Goal: Task Accomplishment & Management: Use online tool/utility

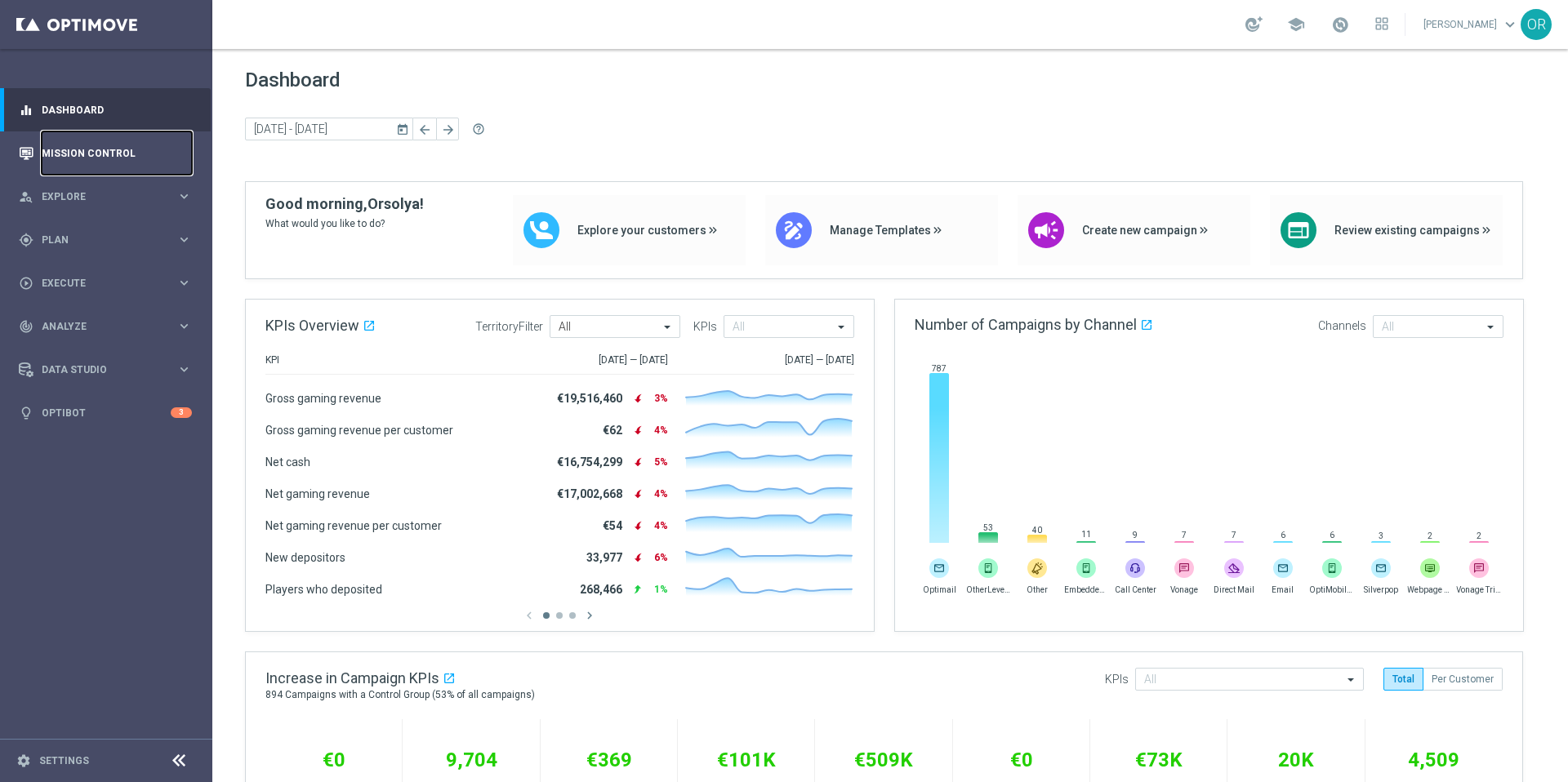
click at [68, 157] on link "Mission Control" at bounding box center [116, 152] width 150 height 43
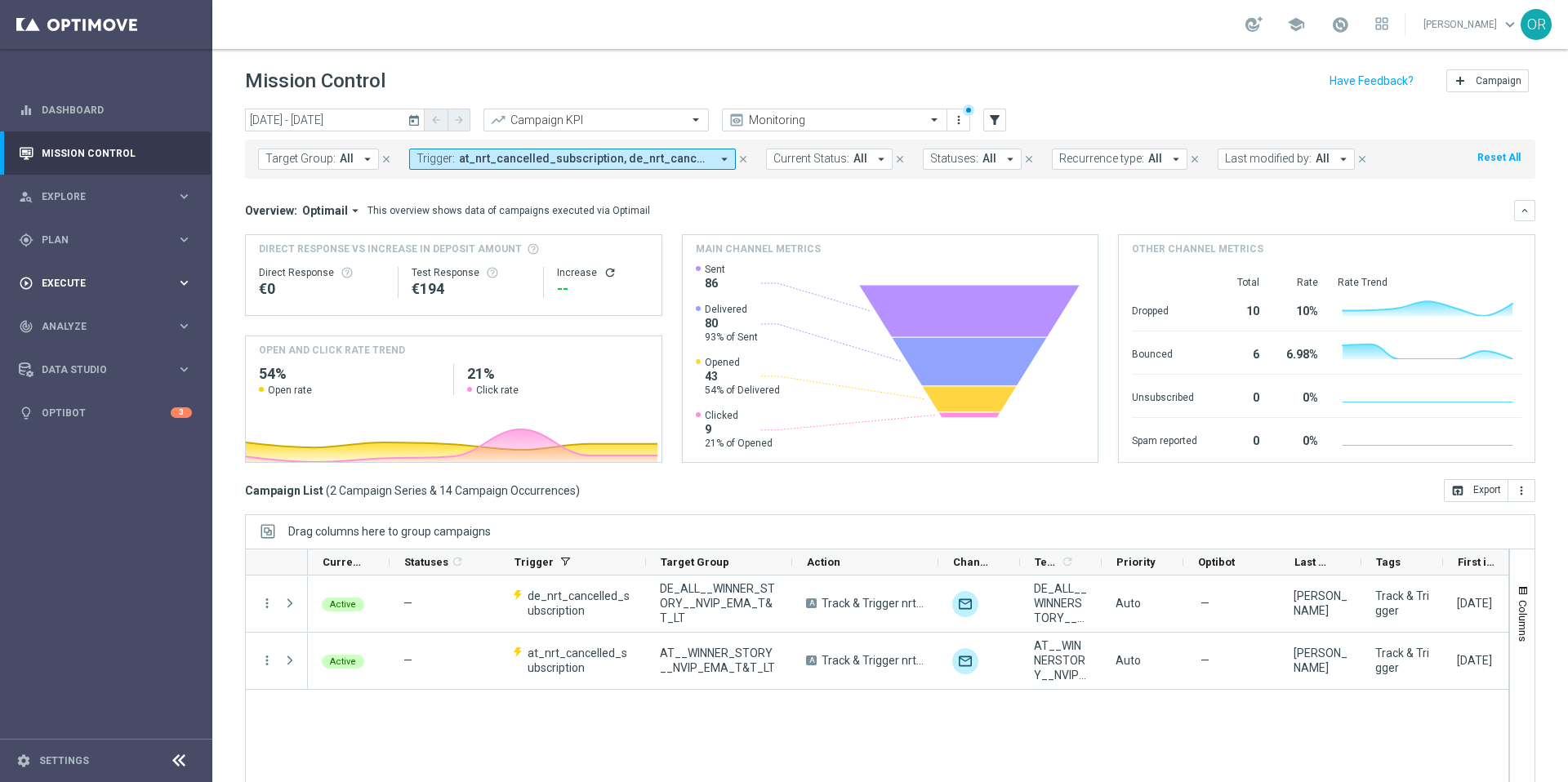
click at [91, 276] on div "play_circle_outline Execute" at bounding box center [98, 284] width 157 height 15
click at [70, 222] on div "gps_fixed Plan keyboard_arrow_right" at bounding box center [105, 239] width 211 height 43
click at [92, 330] on accordion "Templates keyboard_arrow_right Optimail OptiMobile In-App OptiMobile Push Embed…" at bounding box center [126, 323] width 168 height 25
click at [92, 326] on span "Templates" at bounding box center [102, 323] width 116 height 10
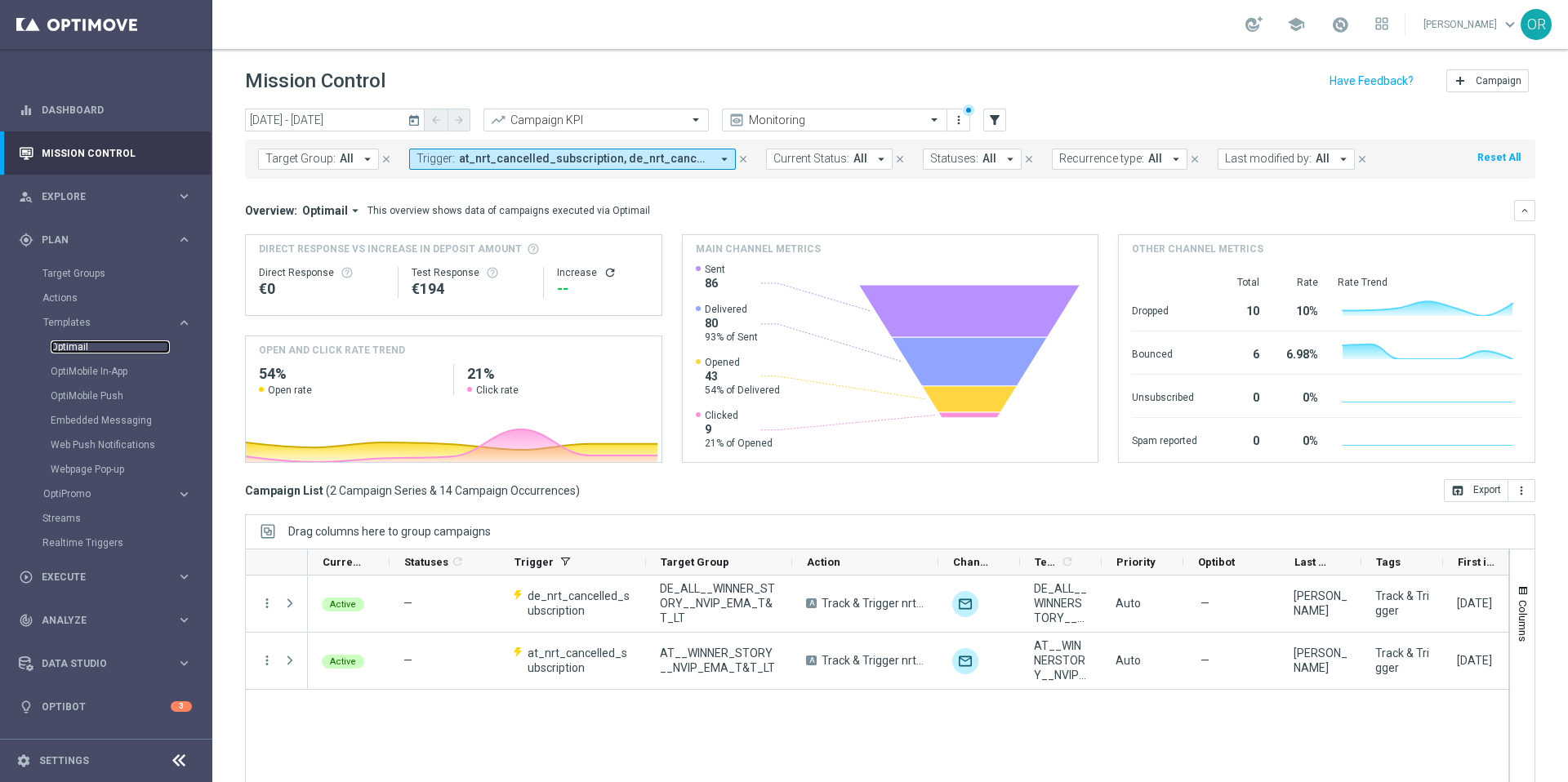
click at [86, 347] on link "Optimail" at bounding box center [110, 347] width 119 height 13
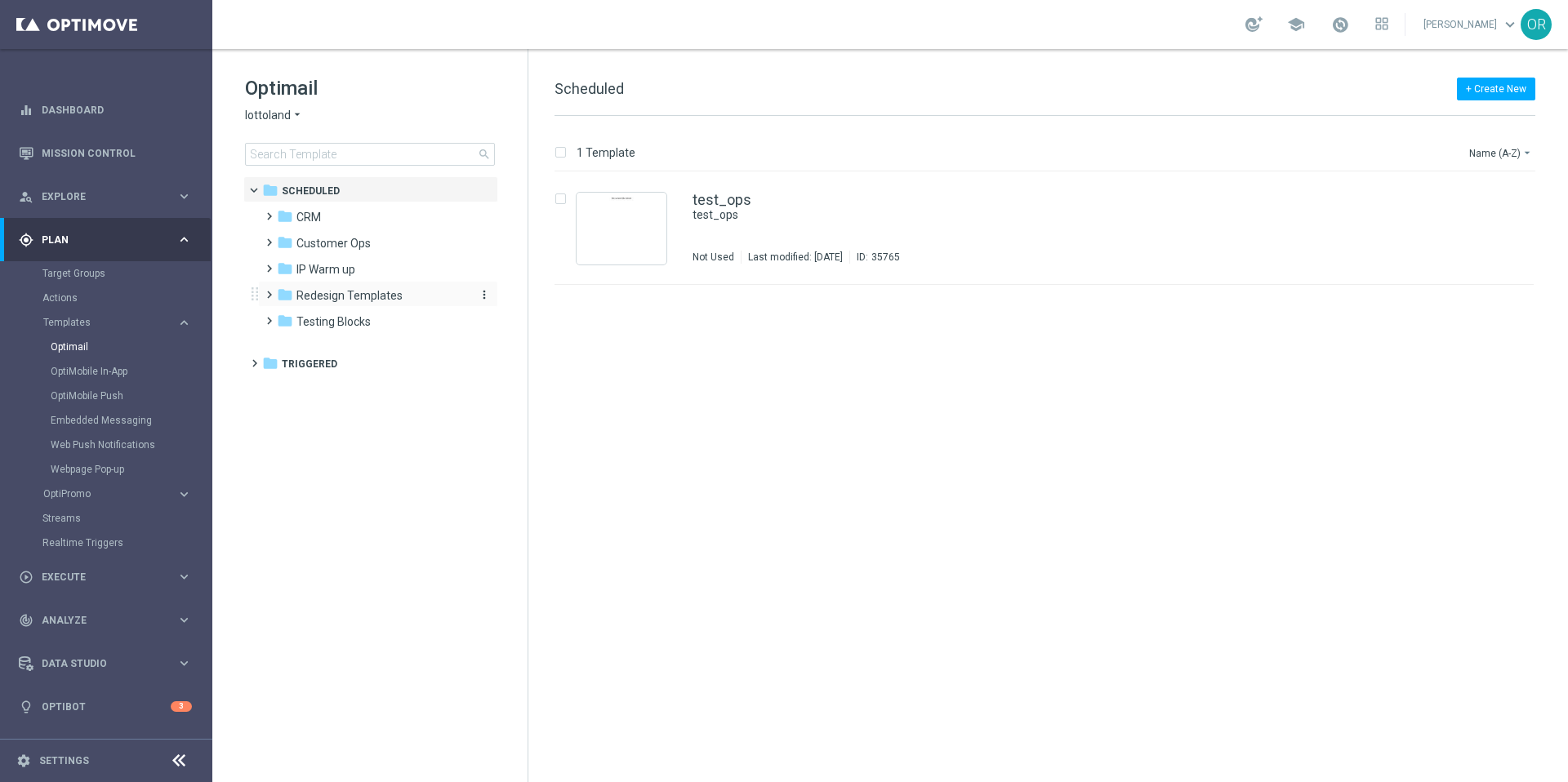
click at [316, 294] on span "Redesign Templates" at bounding box center [350, 296] width 107 height 15
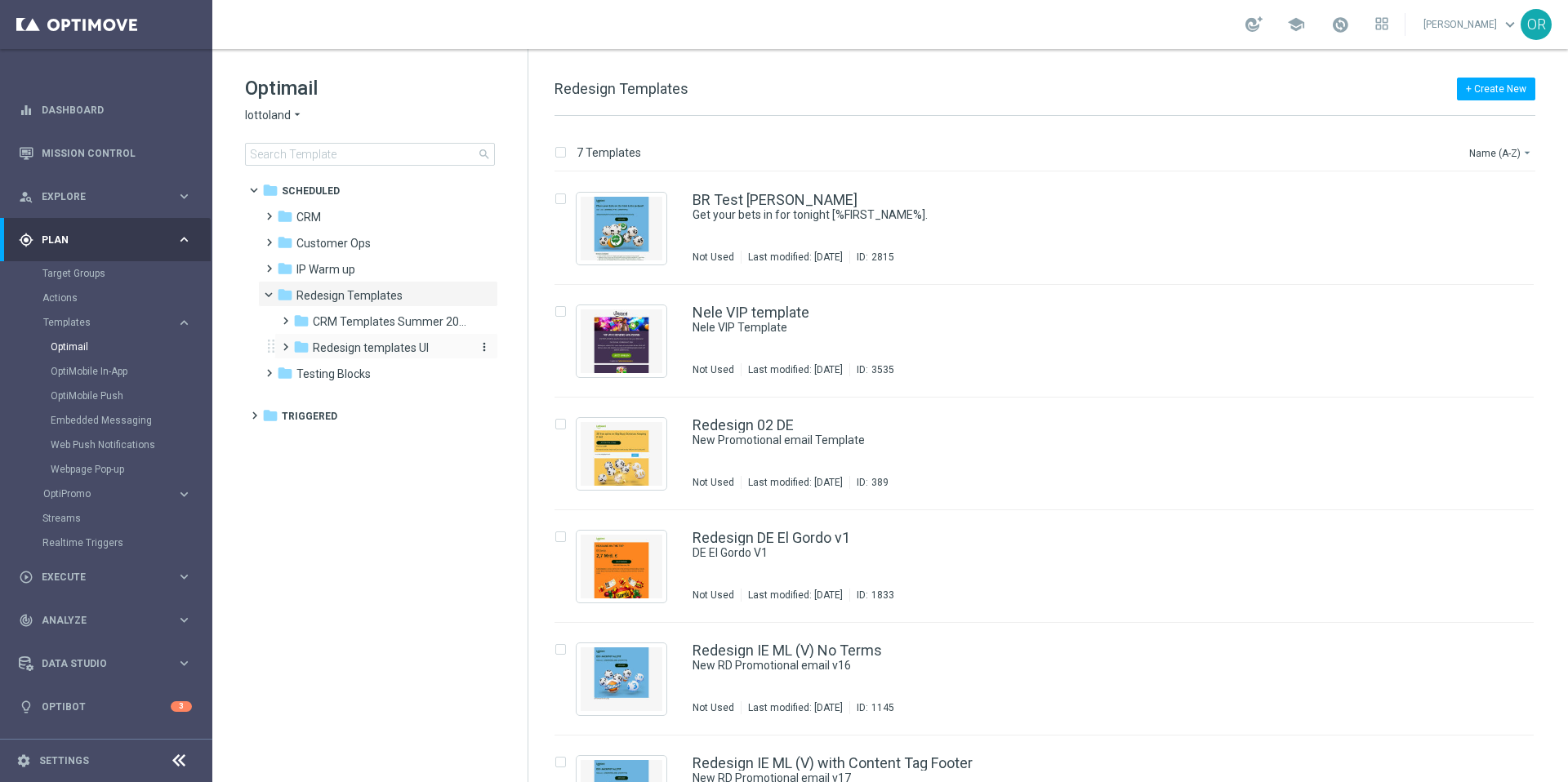
click at [357, 346] on span "Redesign templates UI" at bounding box center [370, 348] width 116 height 15
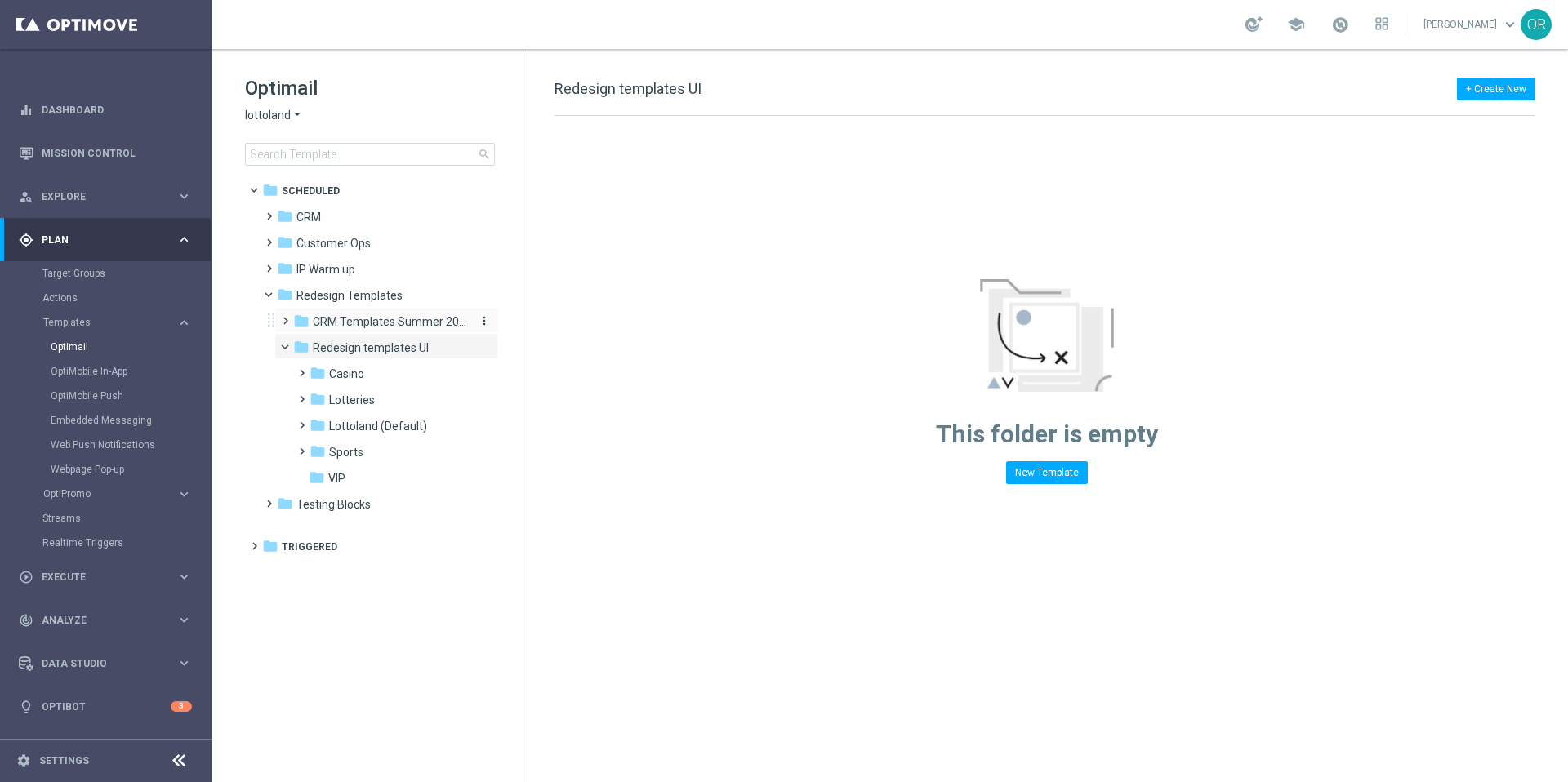
click at [355, 326] on span "CRM Templates Summer 2025" at bounding box center [390, 322] width 154 height 15
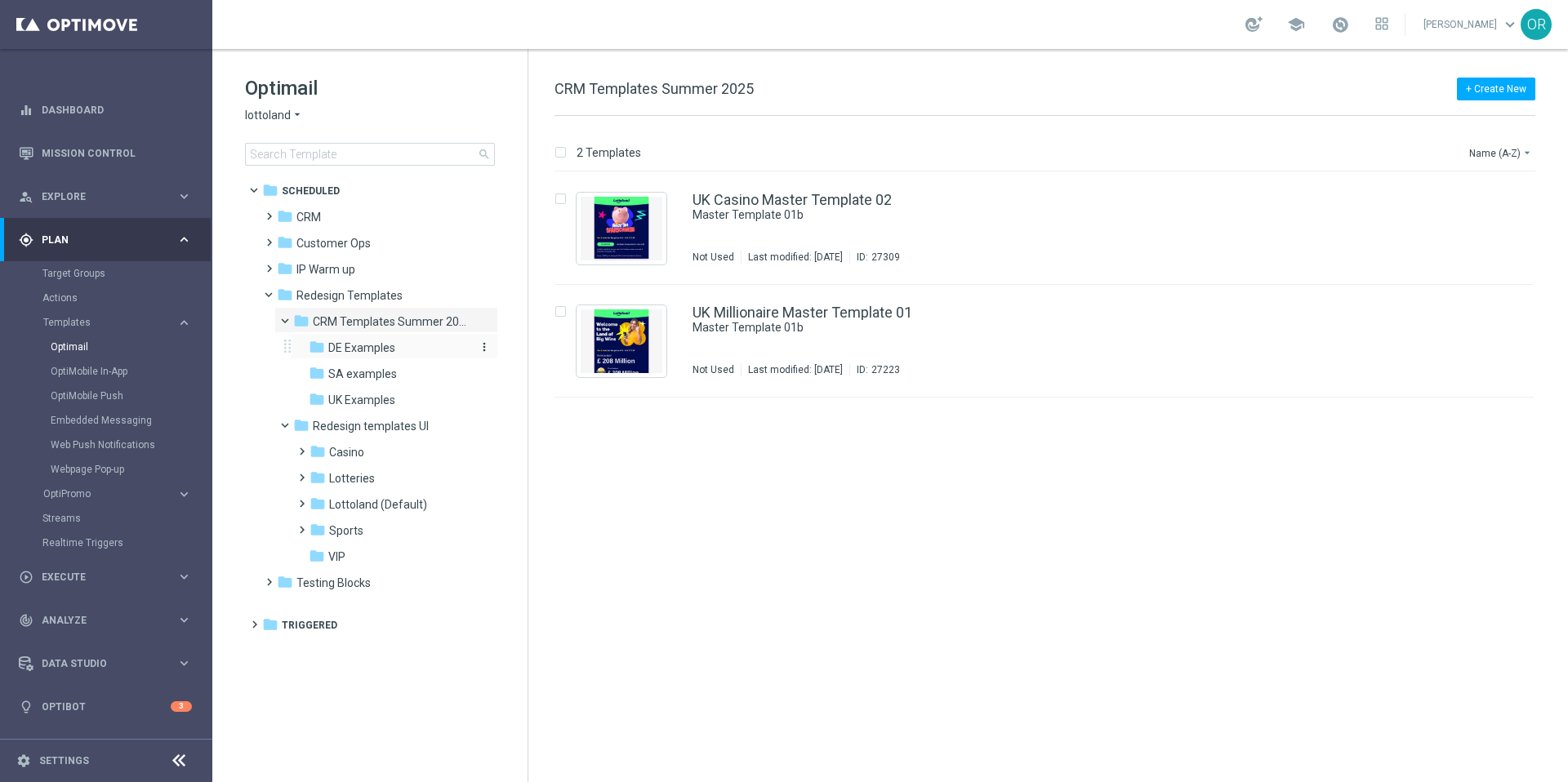
click at [358, 345] on span "DE Examples" at bounding box center [362, 348] width 67 height 15
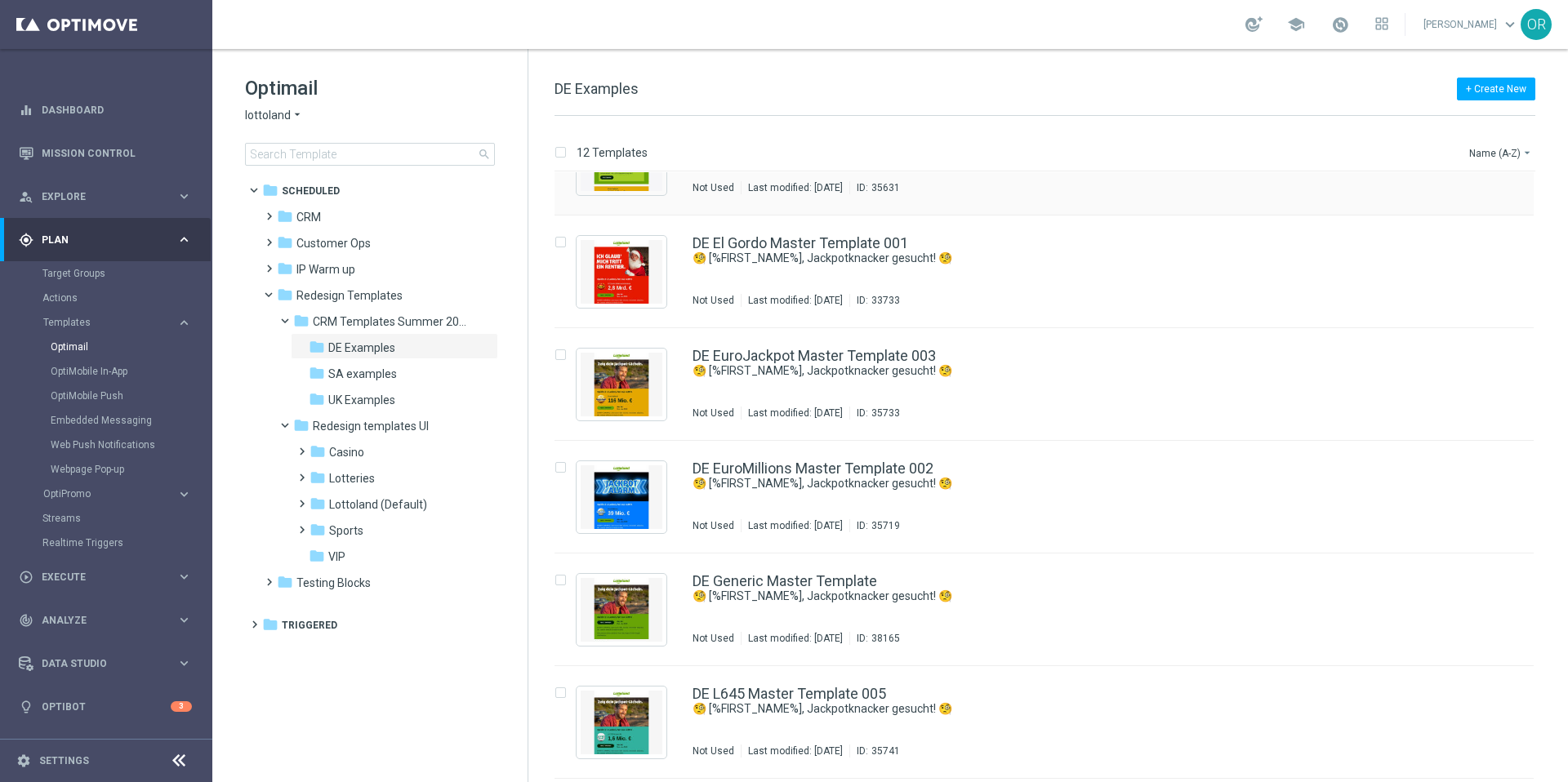
scroll to position [92, 0]
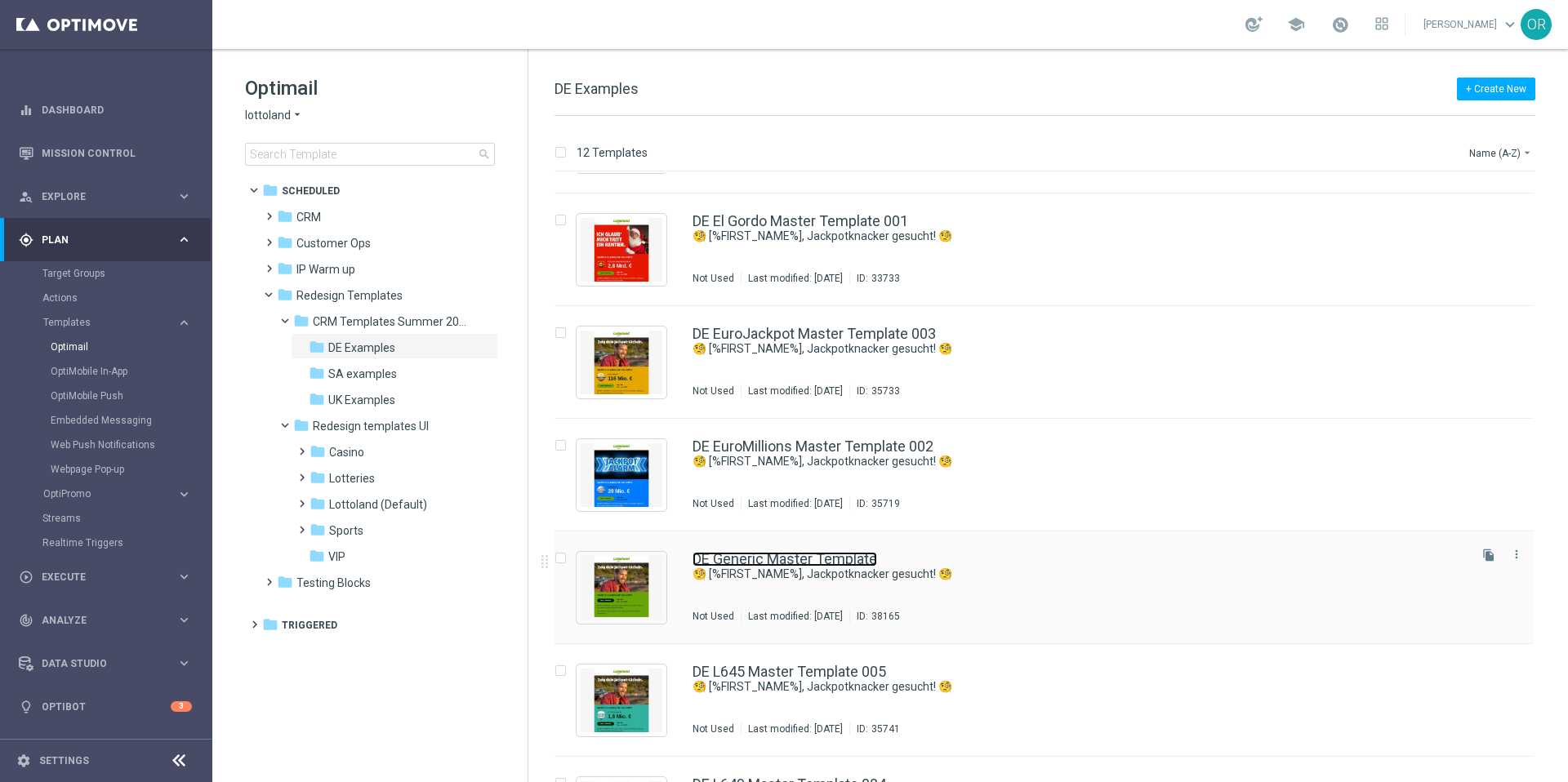
click at [846, 561] on link "DE Generic Master Template" at bounding box center [784, 560] width 184 height 15
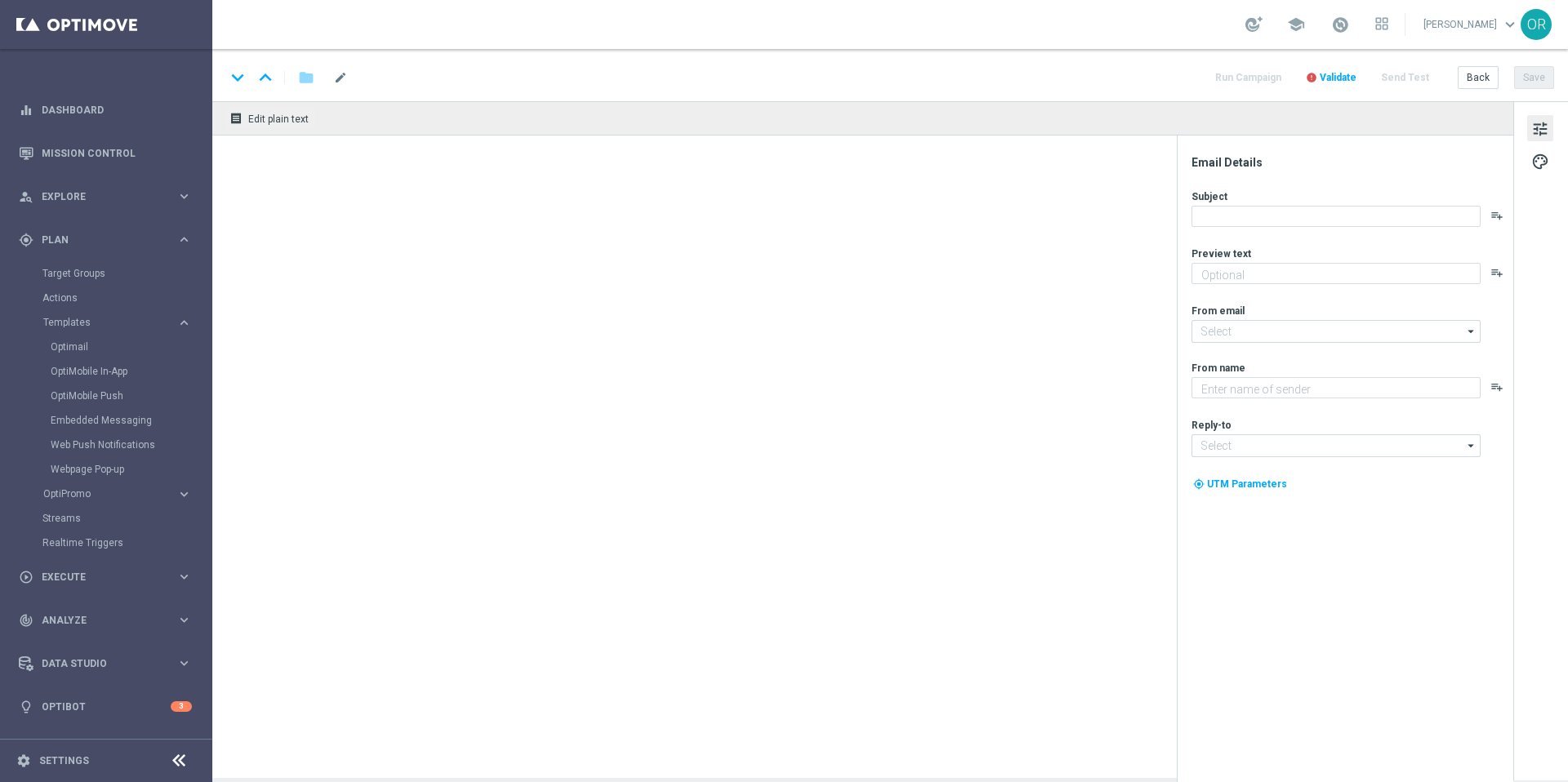
type textarea "Heute 30 % [DEMOGRAPHIC_DATA] auf dein Los"
type input "[EMAIL_ADDRESS][DOMAIN_NAME]"
type textarea "Lottoland"
type input "[EMAIL_ADDRESS][DOMAIN_NAME]"
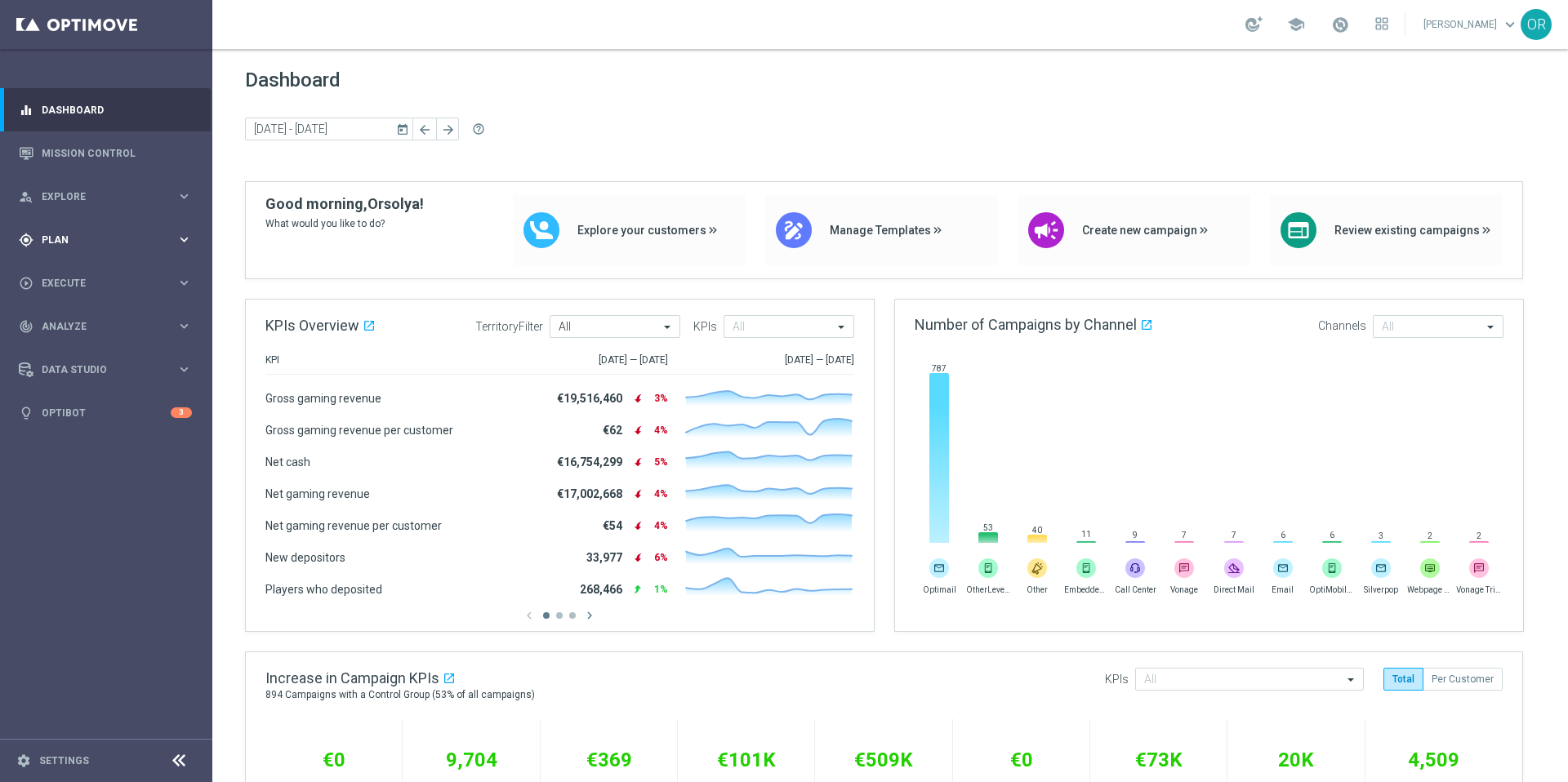
click at [70, 234] on div "gps_fixed Plan" at bounding box center [98, 240] width 157 height 15
click at [73, 430] on span "Execute" at bounding box center [109, 430] width 134 height 10
click at [66, 237] on span "Plan" at bounding box center [109, 240] width 134 height 10
click at [100, 327] on span "Templates" at bounding box center [102, 323] width 116 height 10
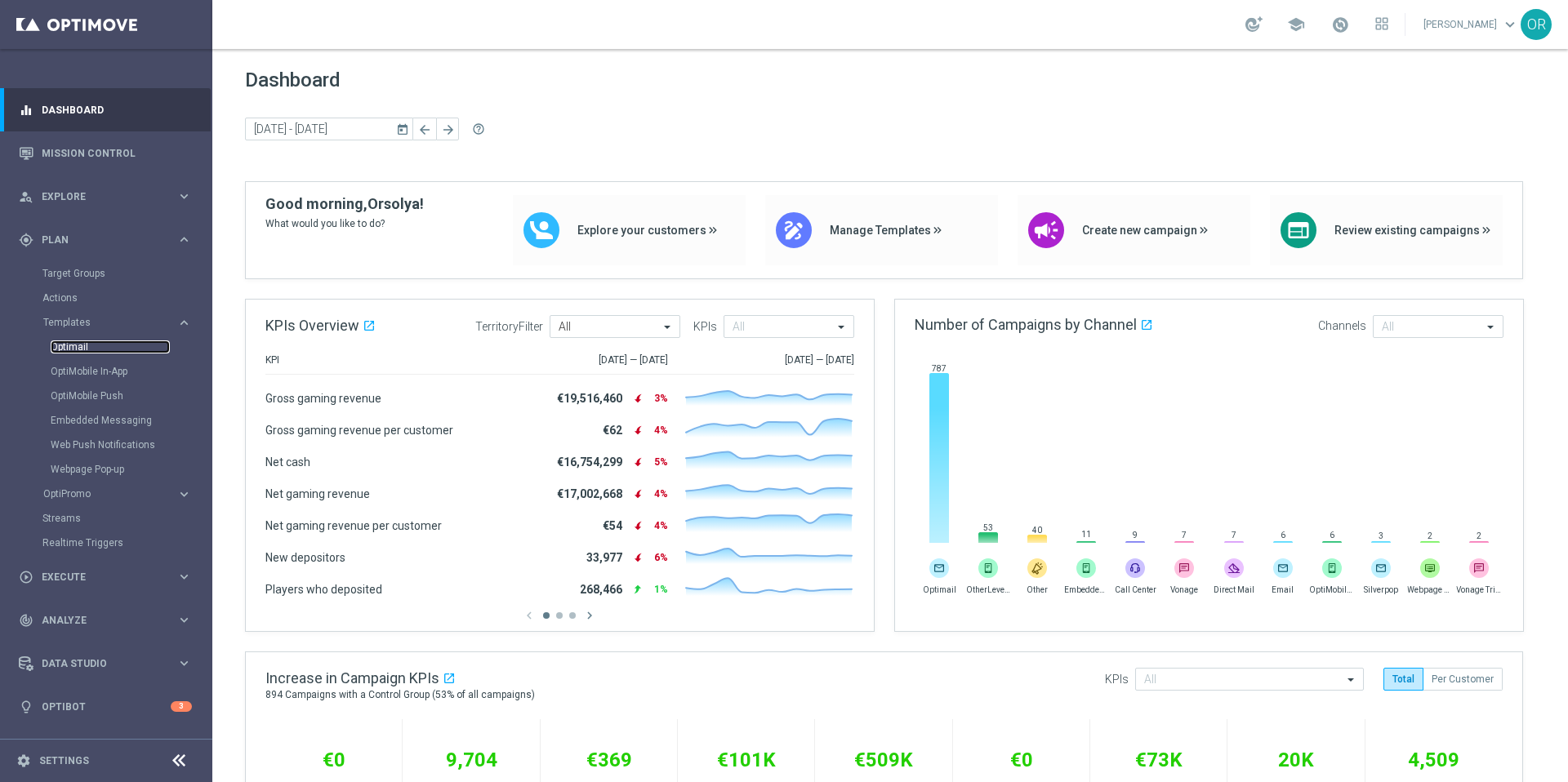
click at [85, 349] on link "Optimail" at bounding box center [110, 347] width 119 height 13
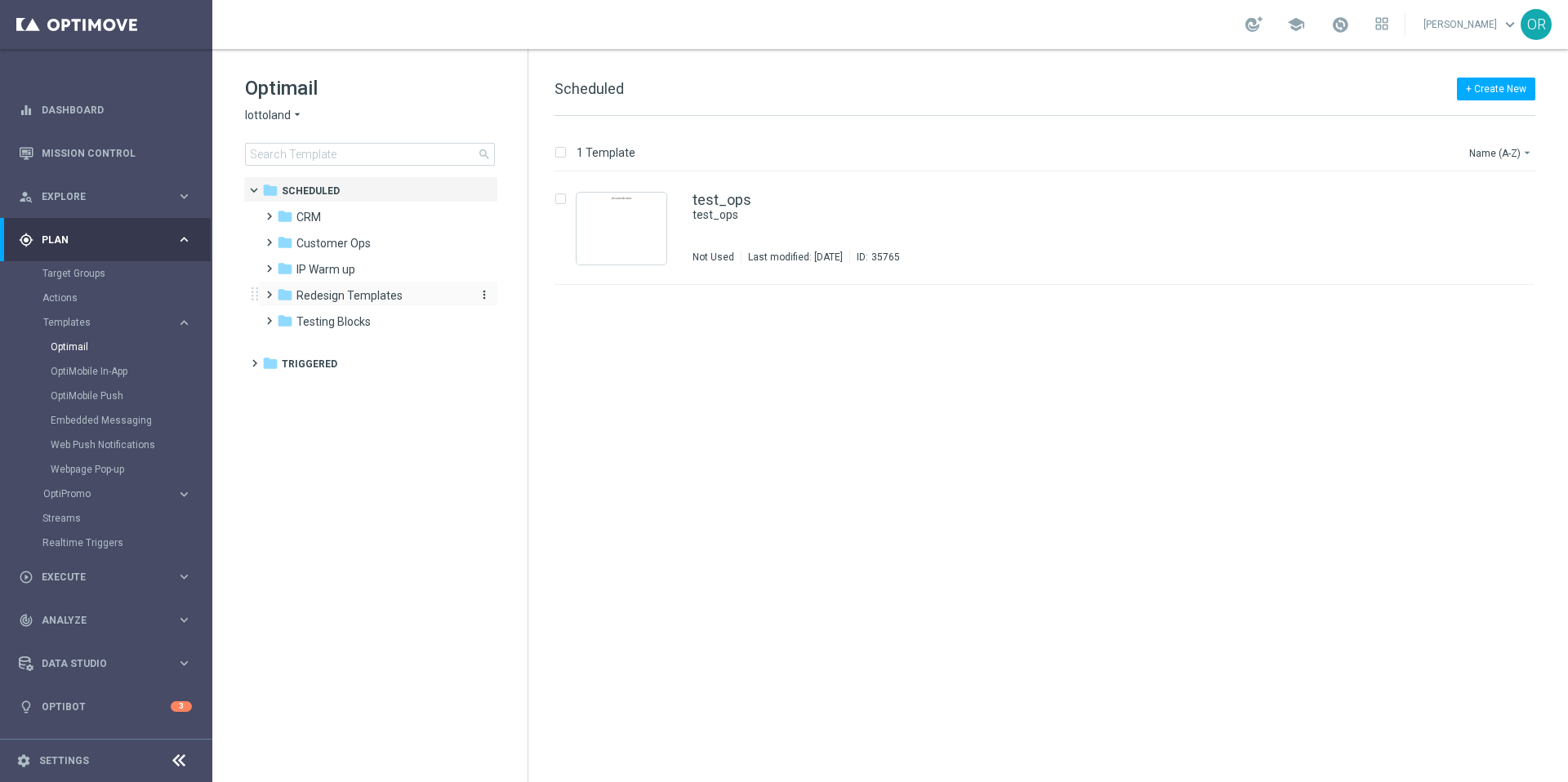
click at [352, 296] on span "Redesign Templates" at bounding box center [350, 296] width 107 height 15
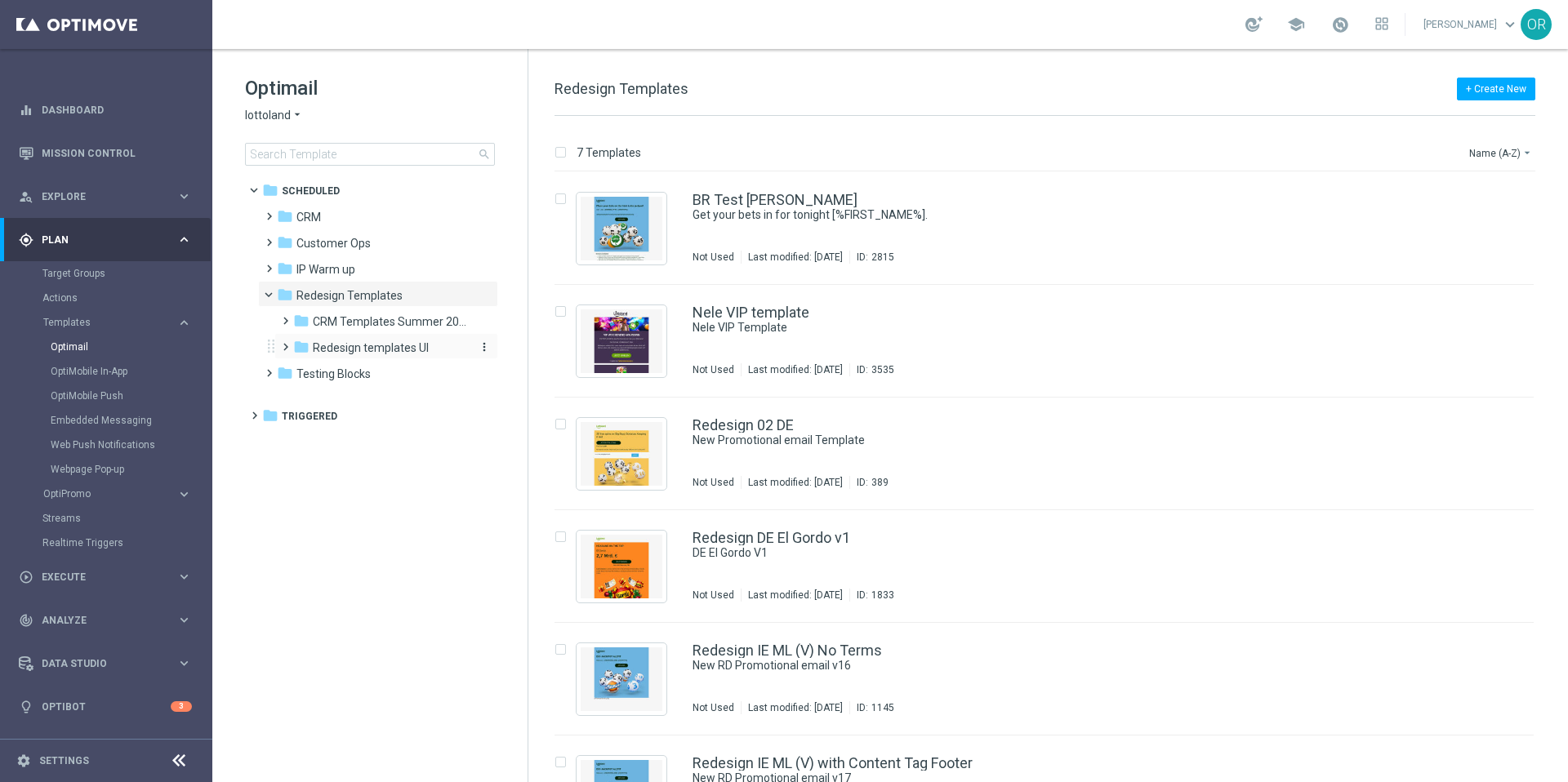
click at [369, 349] on span "Redesign templates UI" at bounding box center [370, 348] width 116 height 15
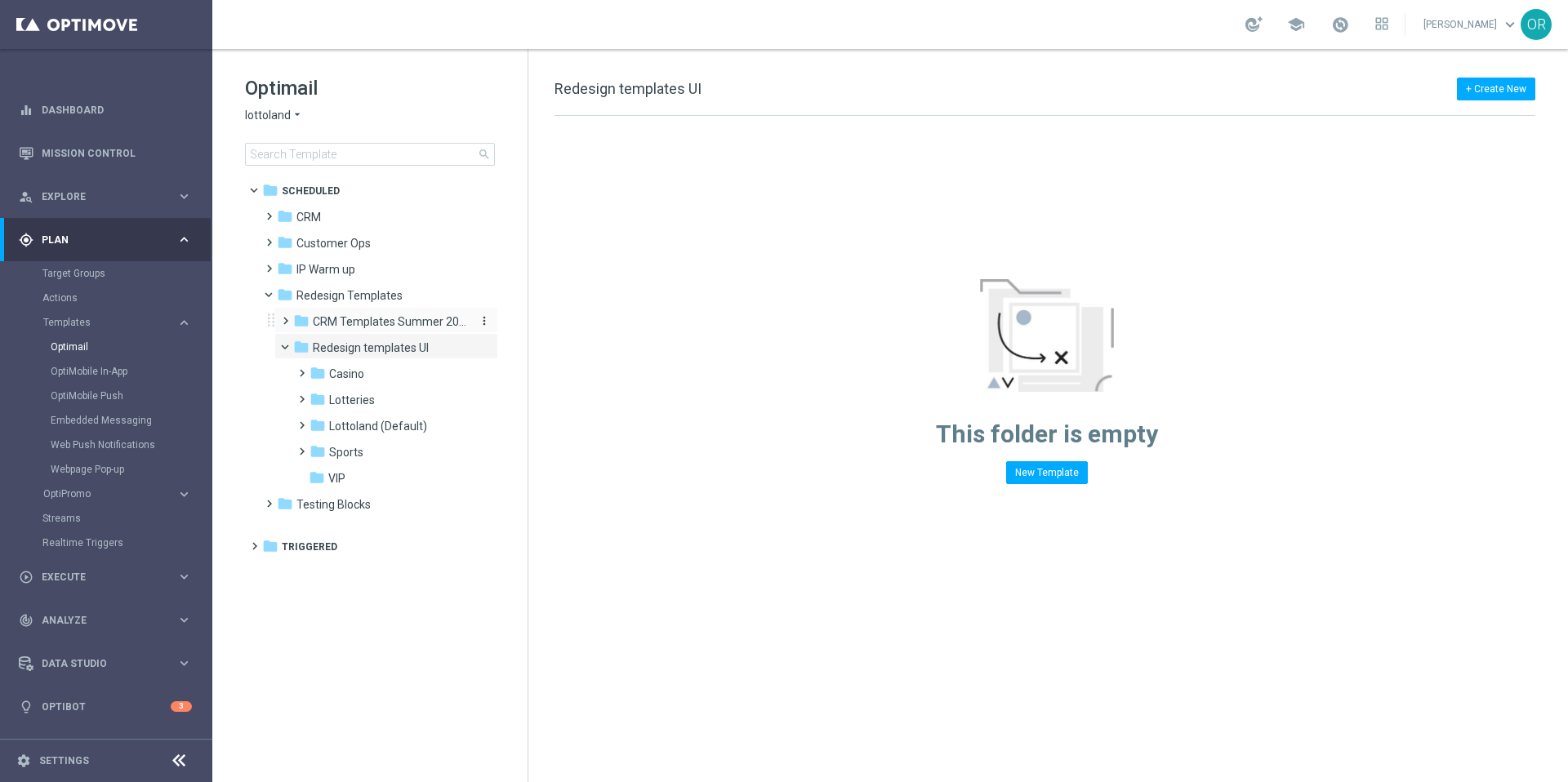
click at [360, 325] on span "CRM Templates Summer 2025" at bounding box center [390, 322] width 154 height 15
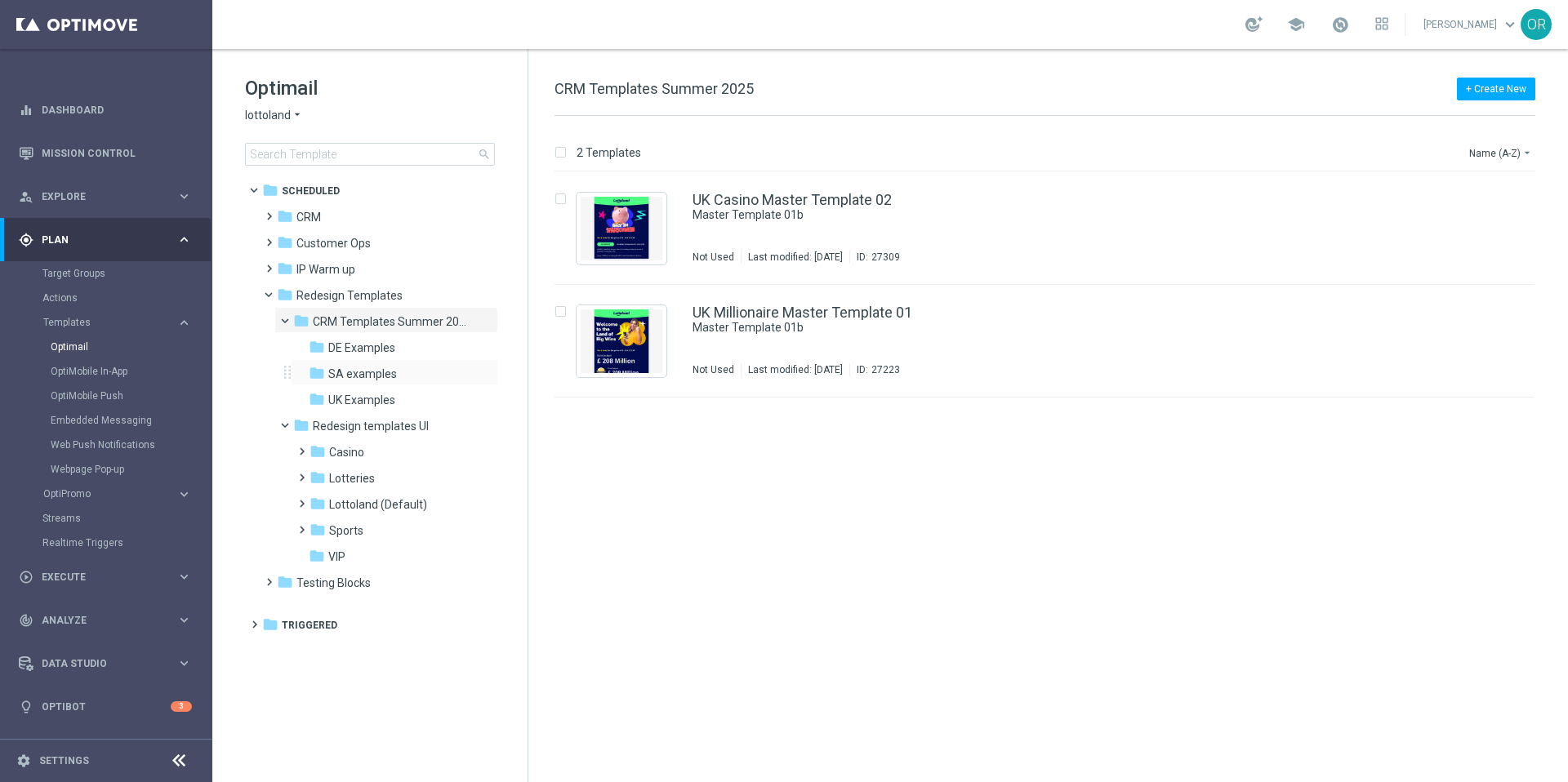
click at [370, 359] on div "folder SA examples more_vert" at bounding box center [394, 372] width 207 height 26
click at [370, 347] on span "DE Examples" at bounding box center [362, 348] width 67 height 15
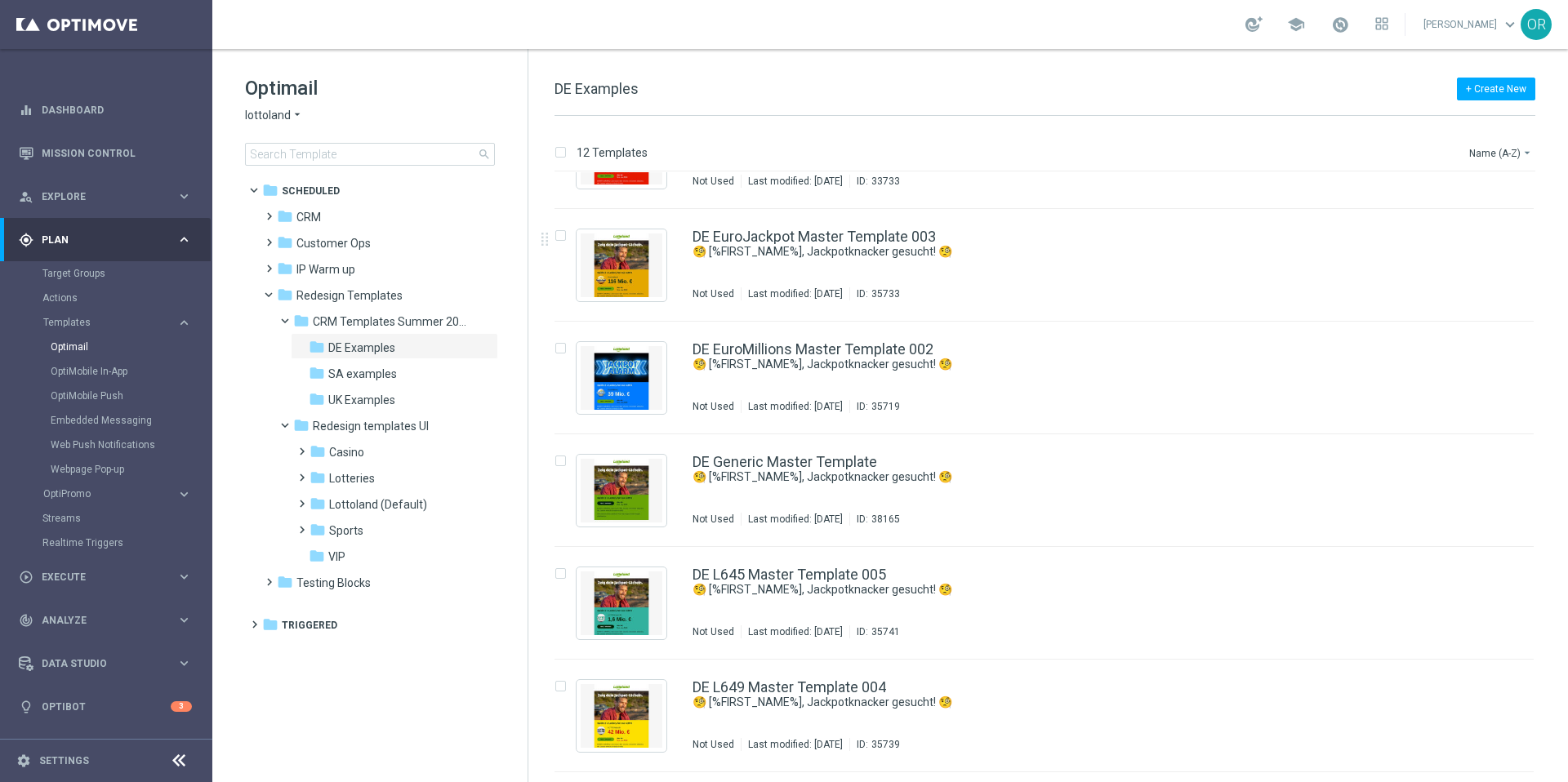
scroll to position [228, 0]
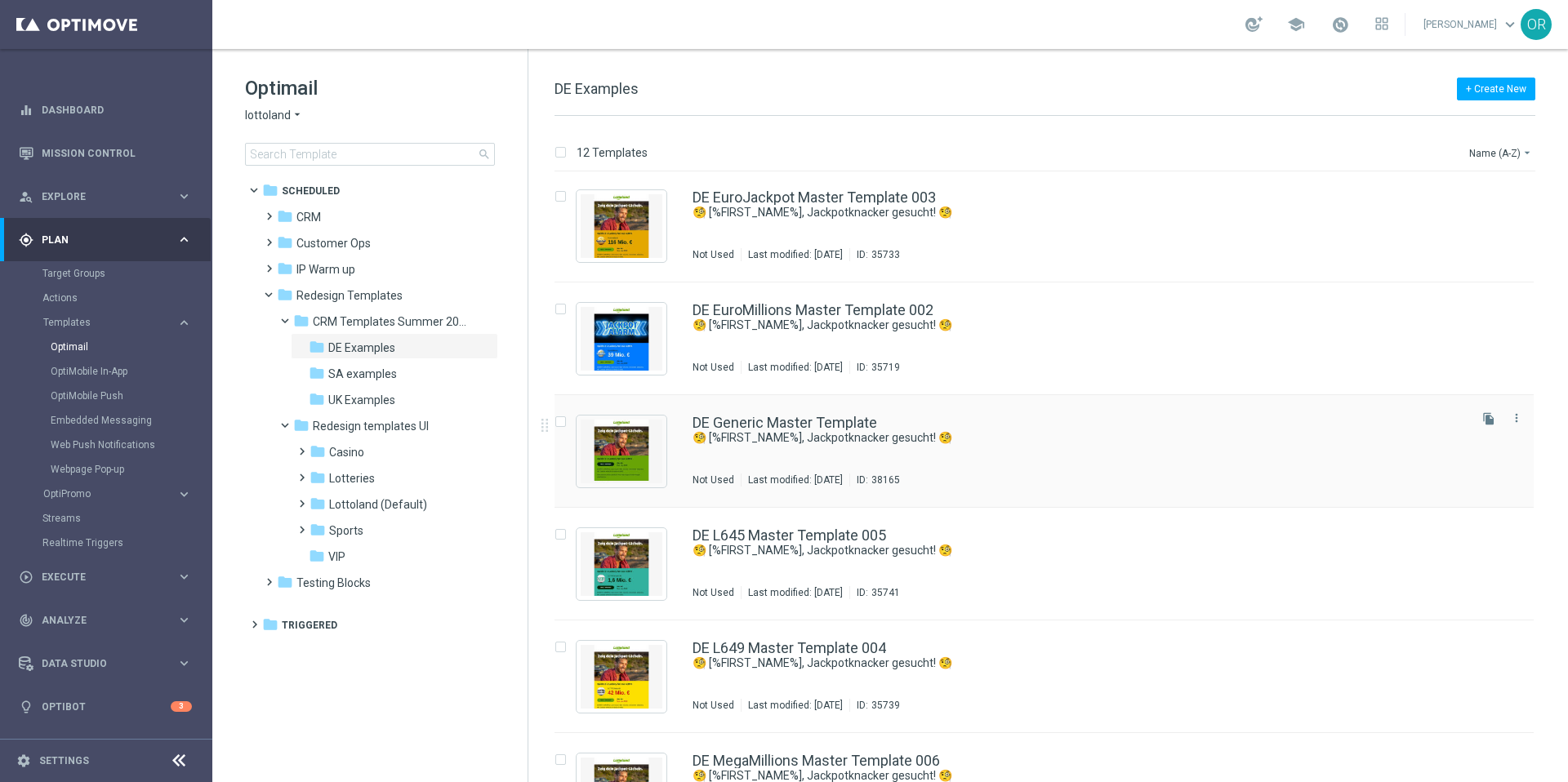
click at [879, 425] on div "DE Generic Master Template" at bounding box center [1079, 423] width 773 height 15
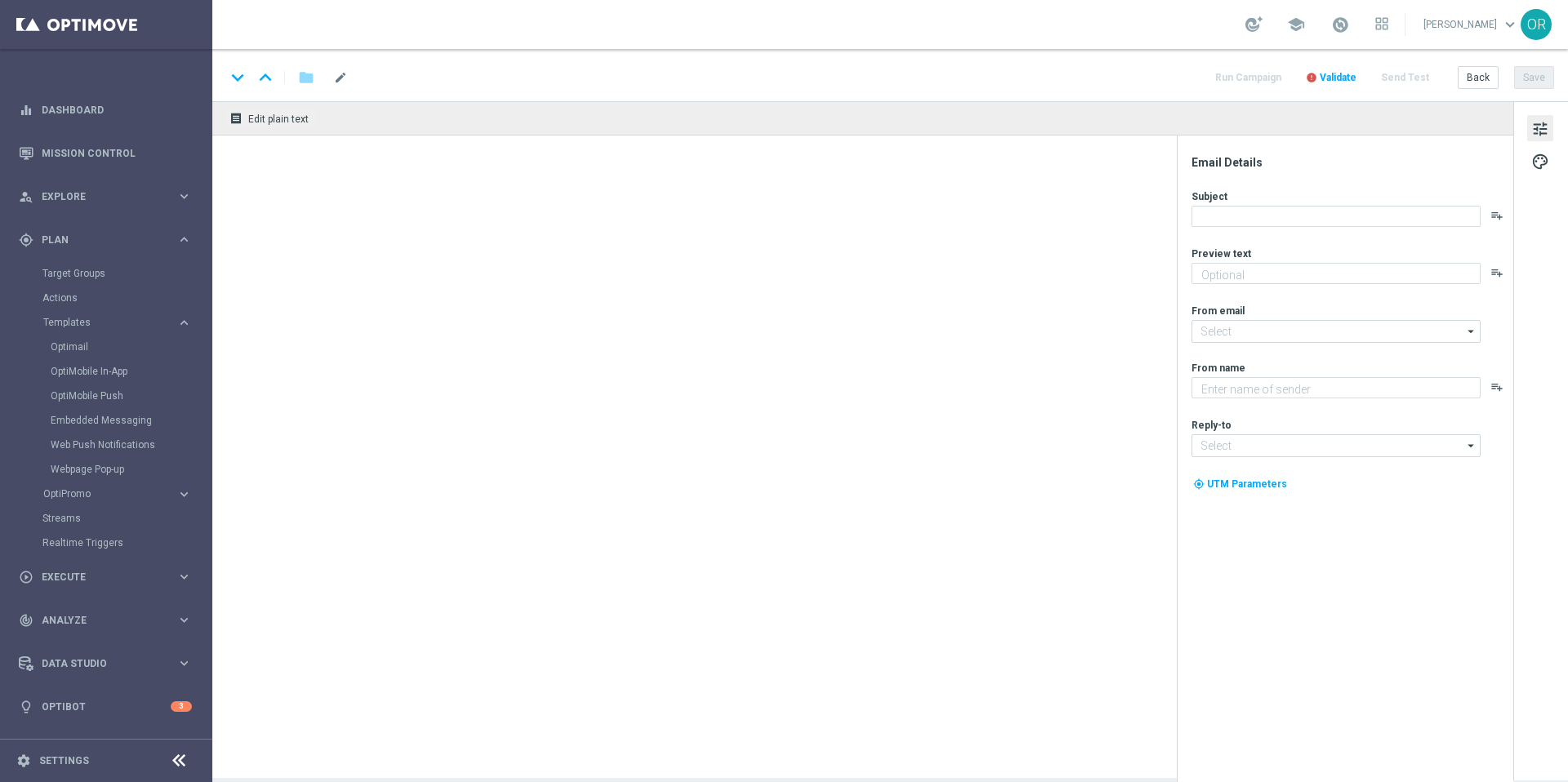
type textarea "Heute 30 % [DEMOGRAPHIC_DATA] auf dein Los"
type input "[EMAIL_ADDRESS][DOMAIN_NAME]"
type textarea "Lottoland"
type input "[EMAIL_ADDRESS][DOMAIN_NAME]"
